Goal: Navigation & Orientation: Find specific page/section

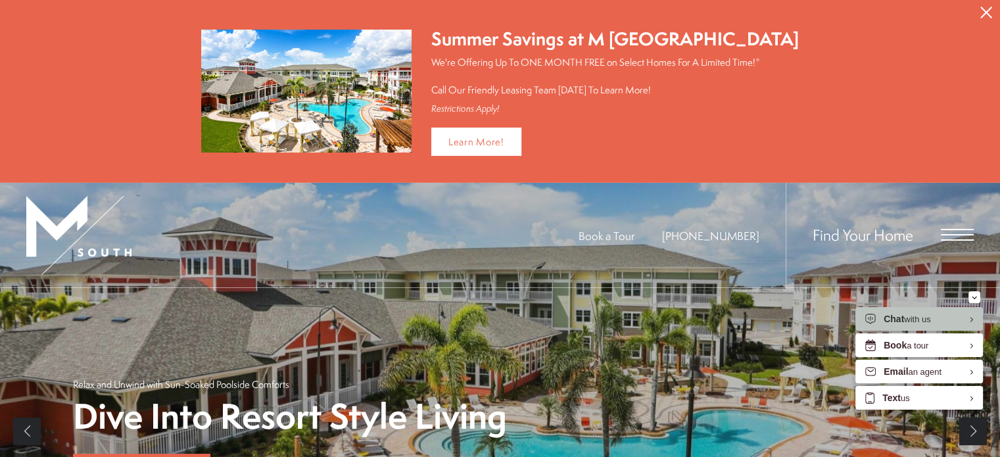
click at [991, 16] on button "Proceed To Website" at bounding box center [986, 12] width 28 height 25
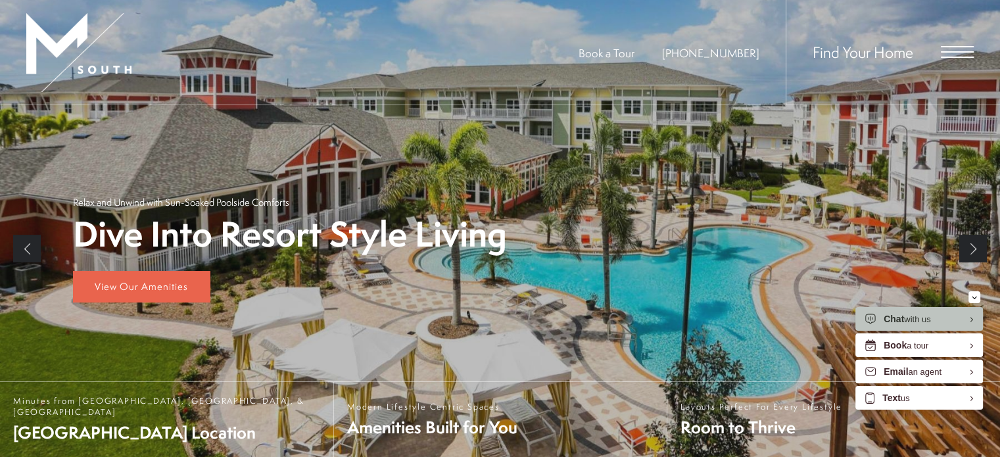
click at [952, 58] on div "Find Your Home" at bounding box center [880, 52] width 188 height 105
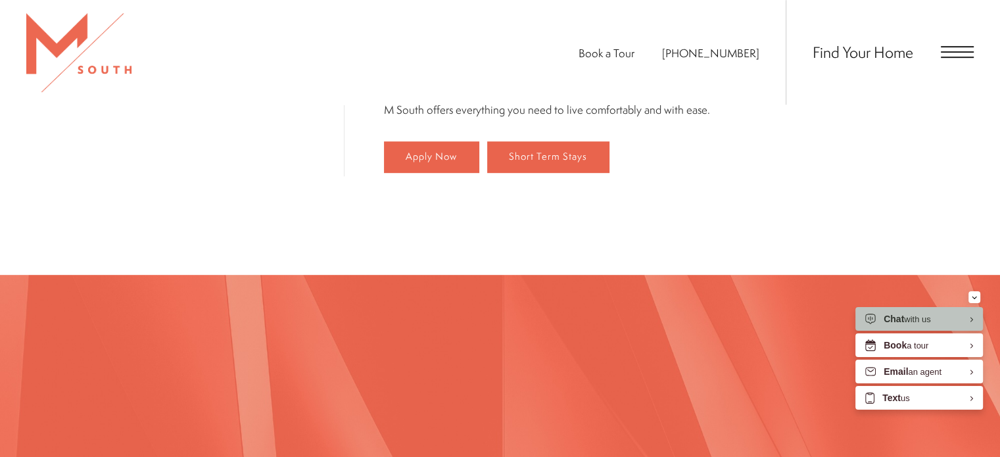
scroll to position [789, 0]
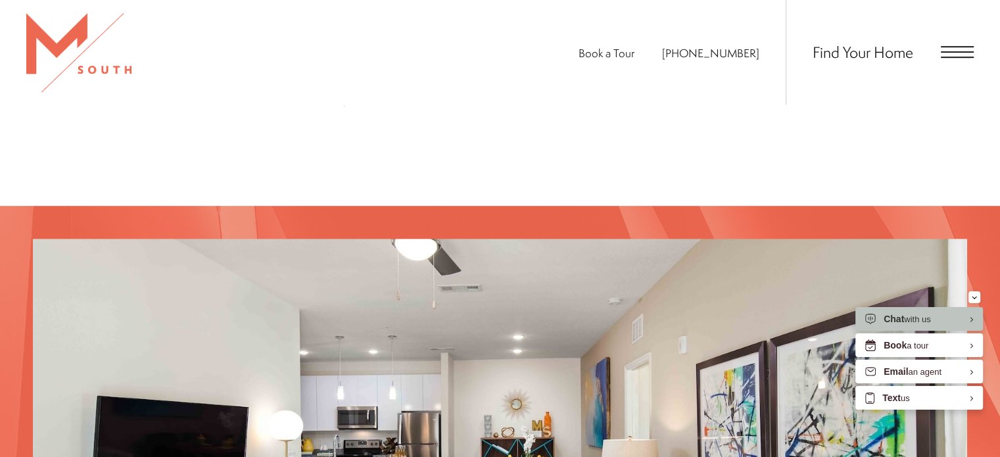
click at [946, 60] on div "Find Your Home" at bounding box center [880, 52] width 188 height 105
click at [948, 57] on span "Open Menu" at bounding box center [957, 57] width 33 height 1
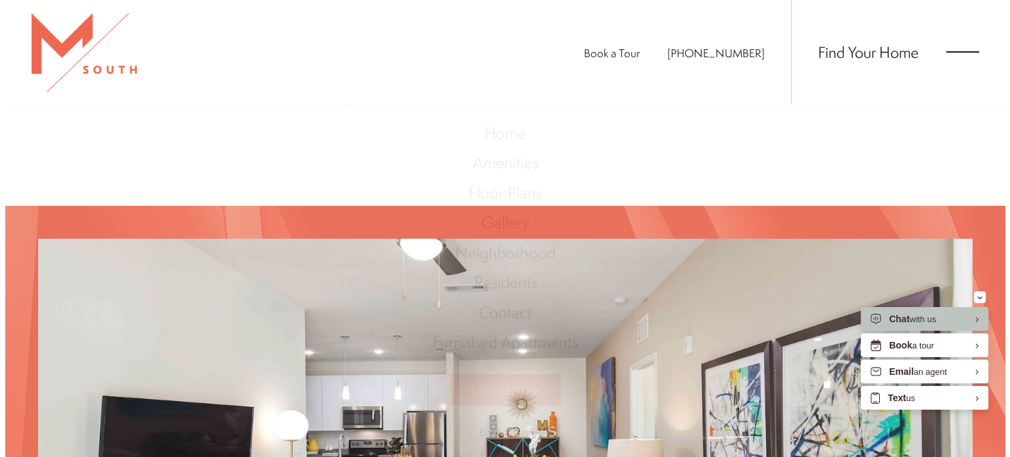
scroll to position [0, 0]
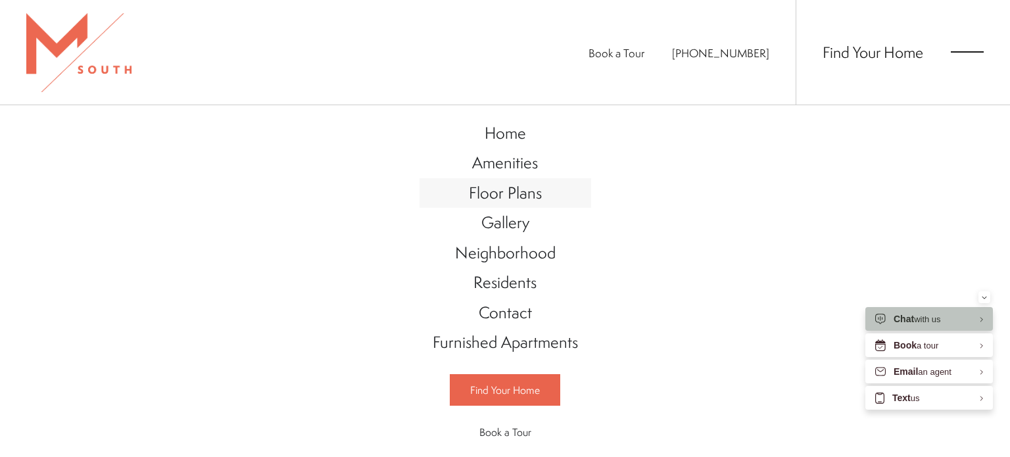
click at [493, 197] on span "Floor Plans" at bounding box center [505, 192] width 73 height 22
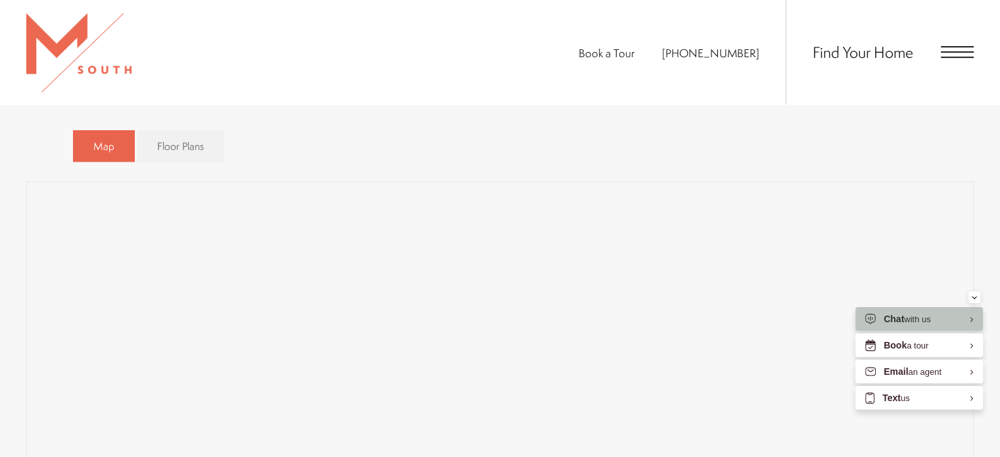
scroll to position [855, 0]
click at [161, 128] on span "Floor Plans" at bounding box center [180, 131] width 47 height 15
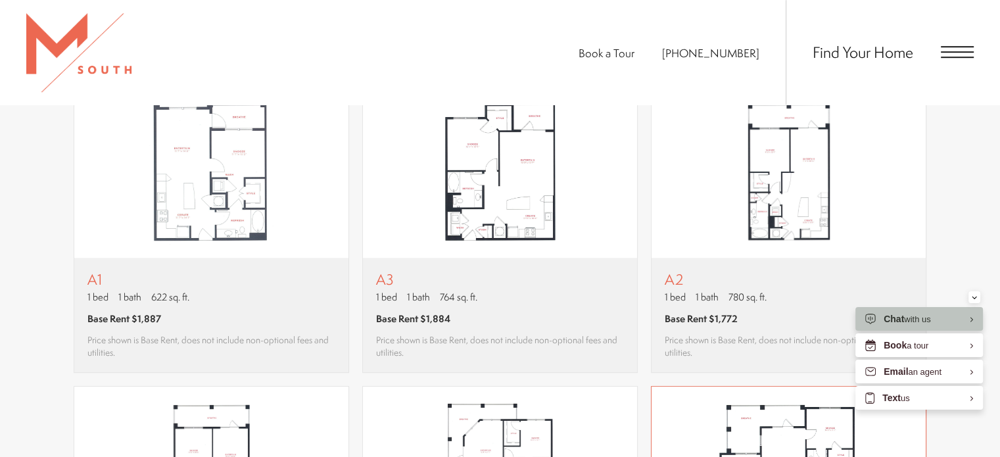
scroll to position [920, 0]
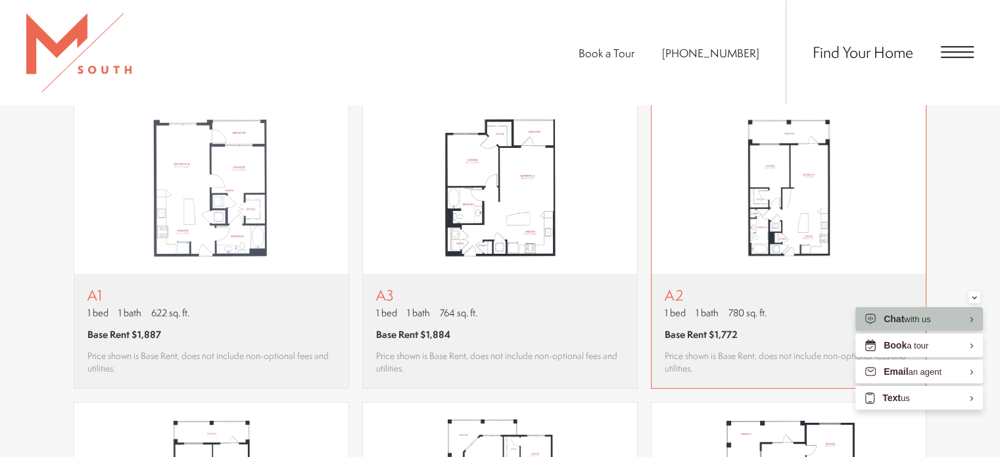
click at [813, 222] on img "View floor plan A2" at bounding box center [788, 187] width 274 height 172
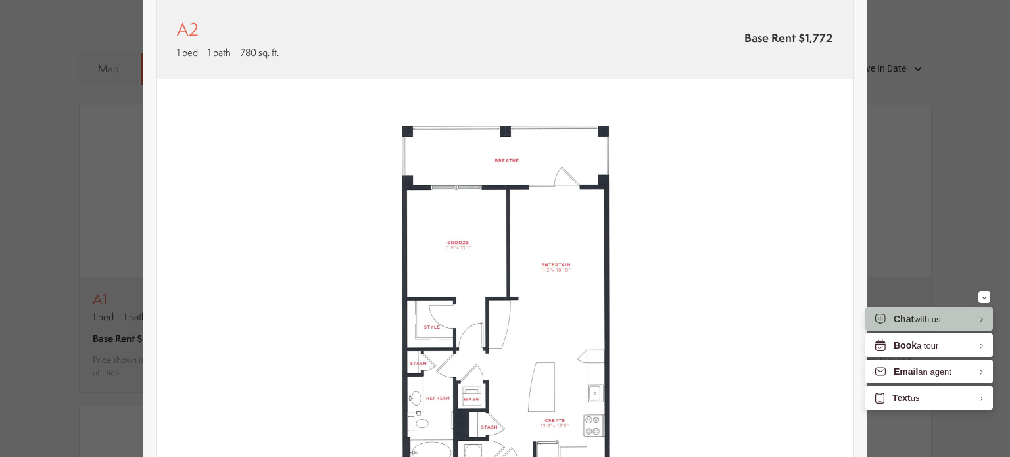
scroll to position [0, 0]
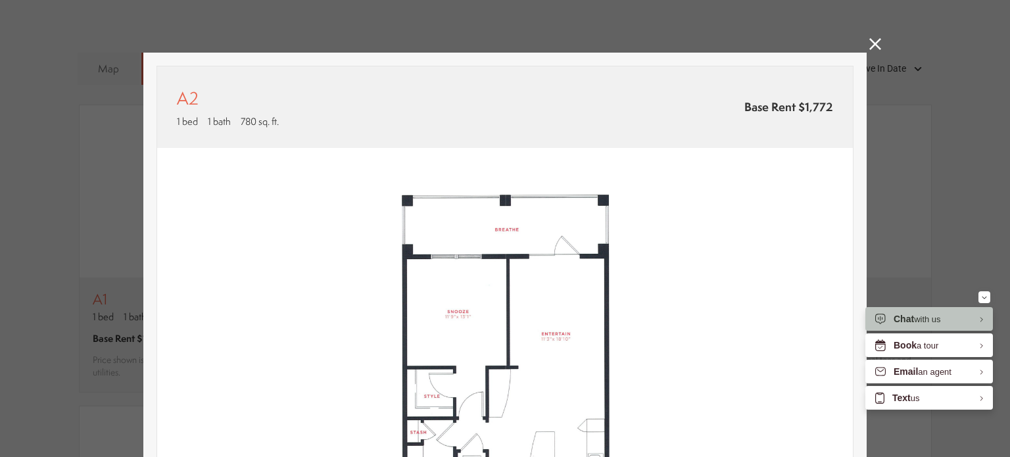
click at [869, 45] on icon at bounding box center [875, 44] width 12 height 12
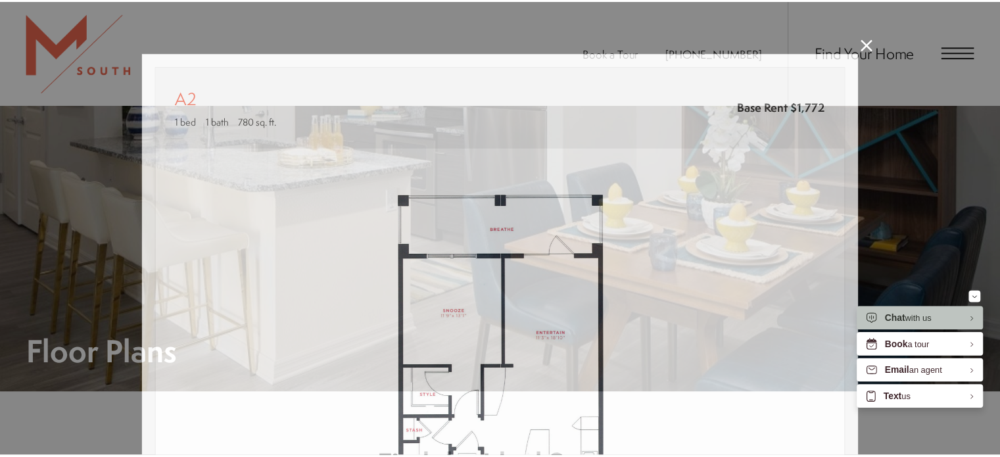
scroll to position [920, 0]
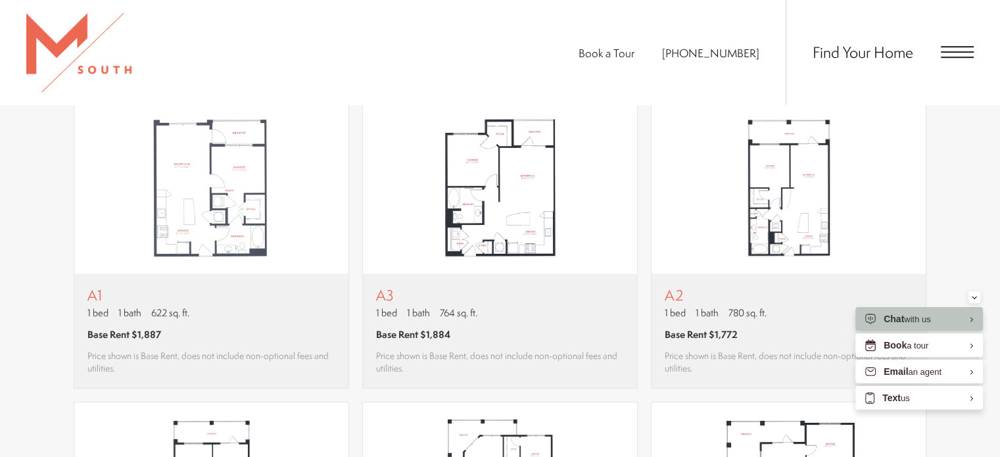
click at [959, 51] on span "Open Menu" at bounding box center [957, 51] width 33 height 1
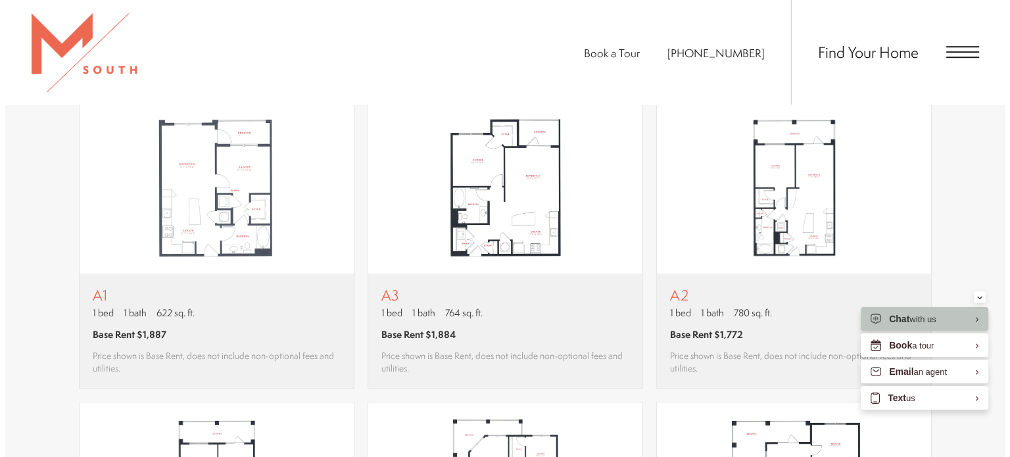
scroll to position [0, 0]
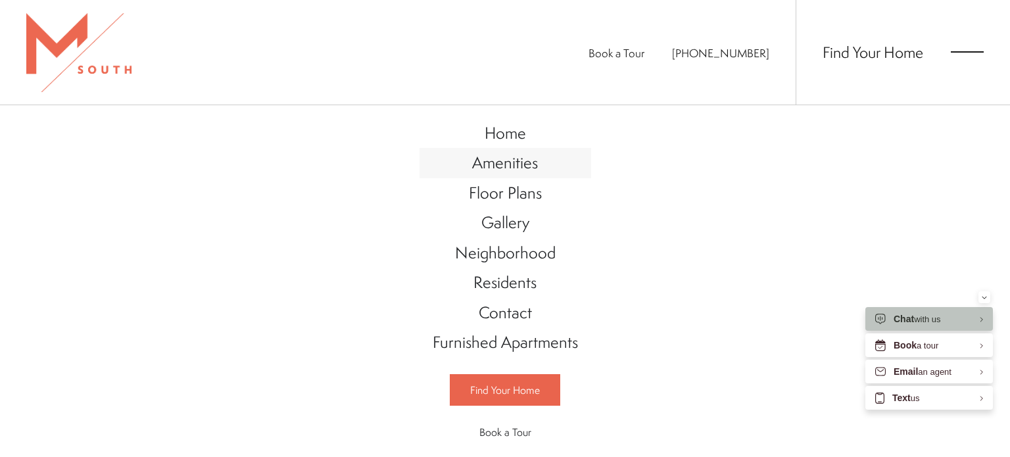
click at [513, 167] on span "Amenities" at bounding box center [505, 162] width 66 height 22
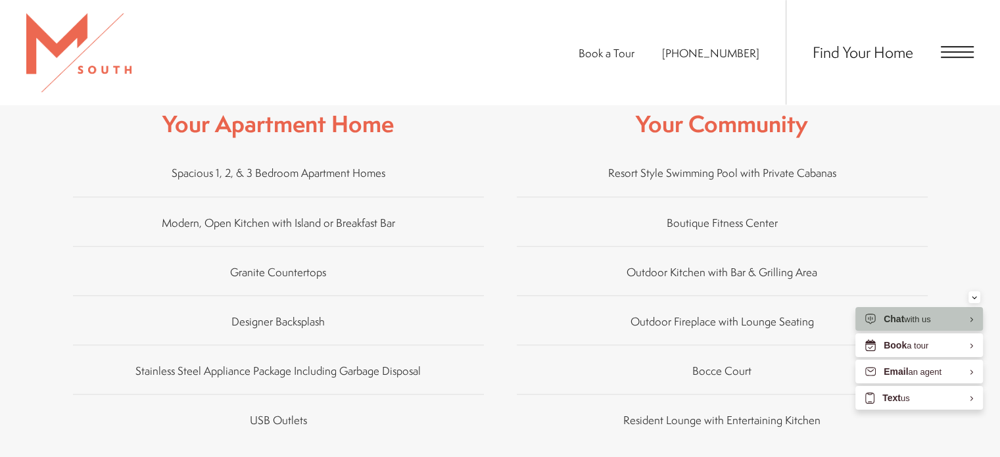
scroll to position [855, 0]
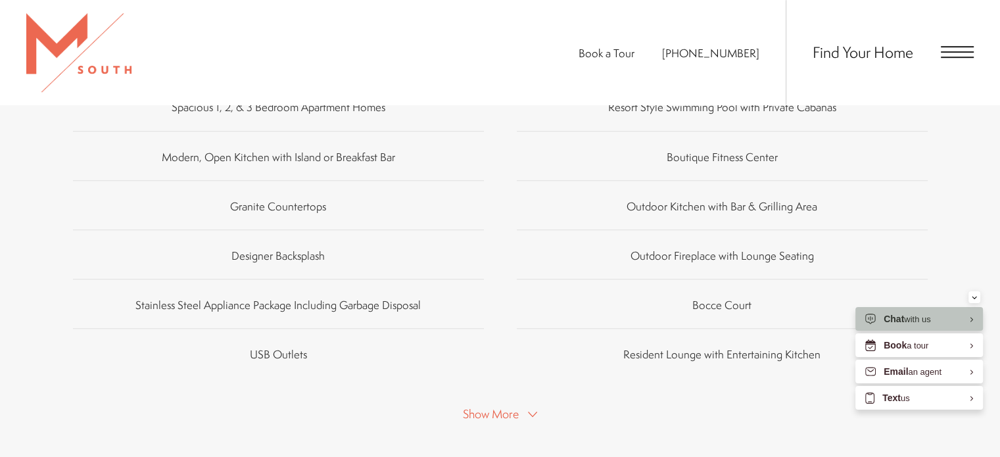
click at [947, 54] on span "Open Menu" at bounding box center [957, 52] width 33 height 12
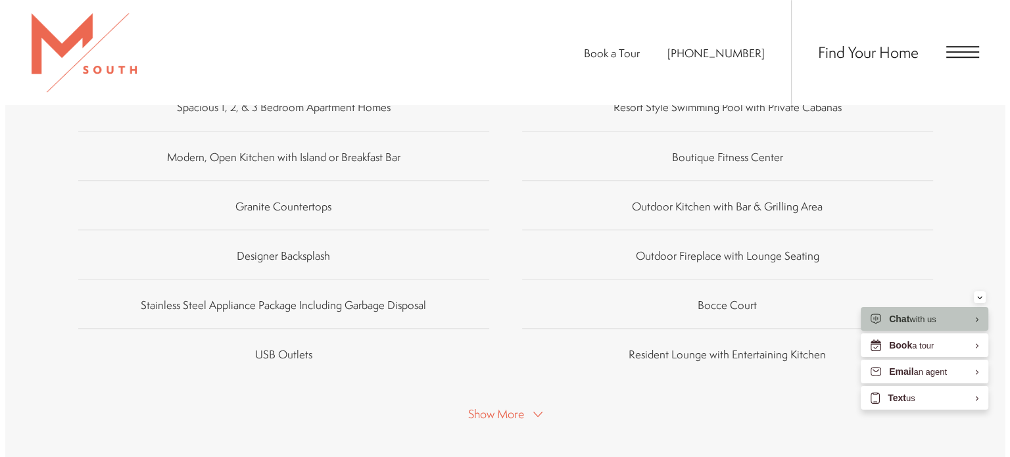
scroll to position [0, 0]
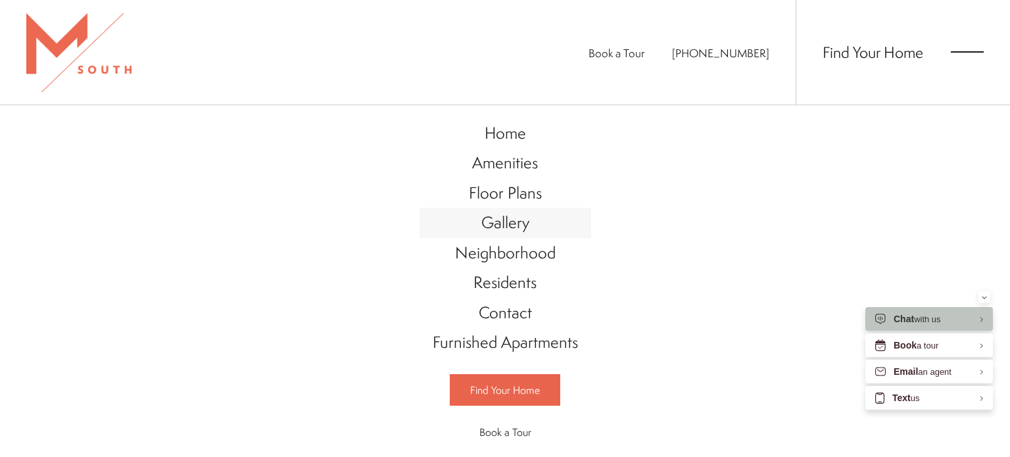
click at [518, 233] on link "Gallery" at bounding box center [505, 223] width 172 height 30
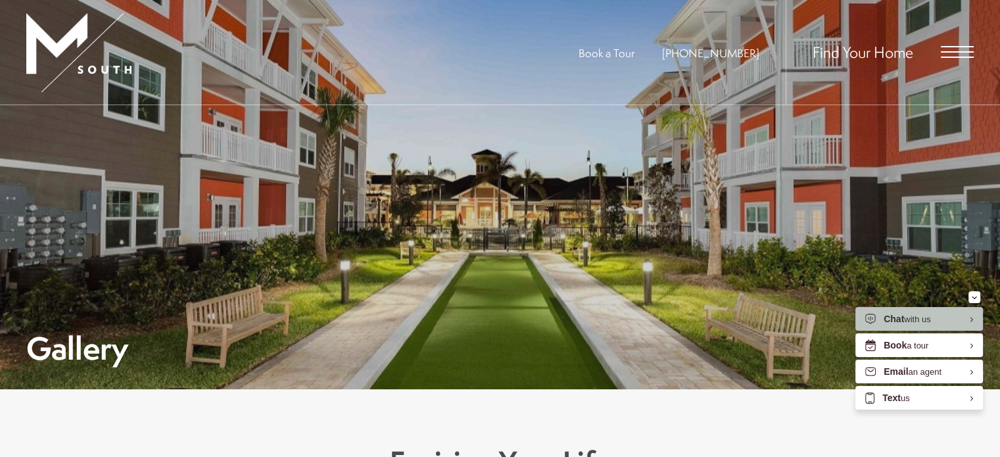
click at [944, 60] on div "Find Your Home" at bounding box center [880, 52] width 188 height 105
click at [952, 53] on span "Open Menu" at bounding box center [957, 52] width 33 height 12
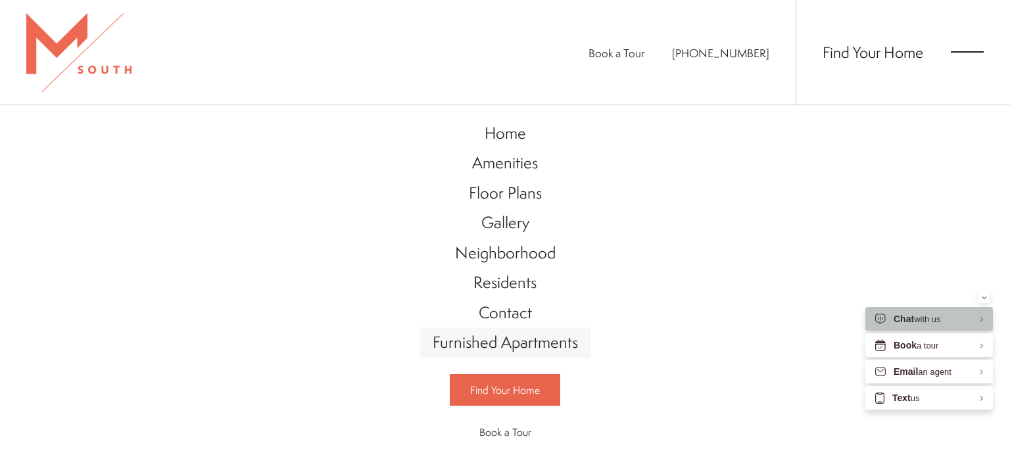
click at [509, 336] on span "Furnished Apartments" at bounding box center [505, 342] width 145 height 22
click at [502, 248] on span "Neighborhood" at bounding box center [505, 252] width 101 height 22
